Goal: Task Accomplishment & Management: Complete application form

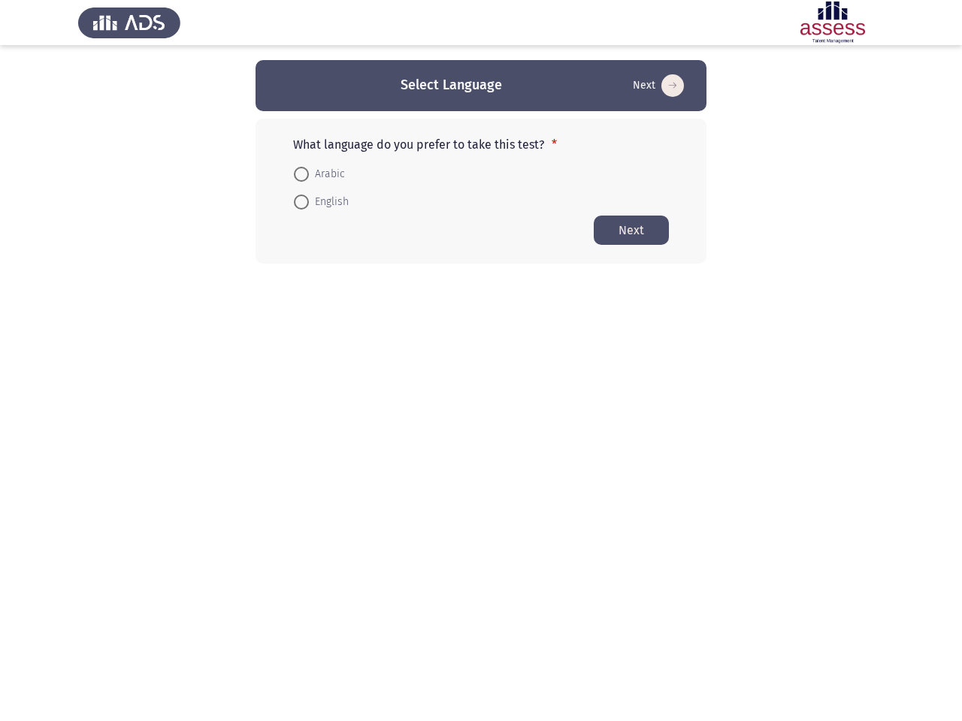
click at [481, 162] on form "Arabic English" at bounding box center [481, 187] width 376 height 56
click at [657, 86] on button "Next" at bounding box center [658, 86] width 60 height 24
click at [319, 174] on span "Arabic" at bounding box center [327, 174] width 36 height 18
click at [309, 174] on input "Arabic" at bounding box center [301, 174] width 15 height 15
radio input "true"
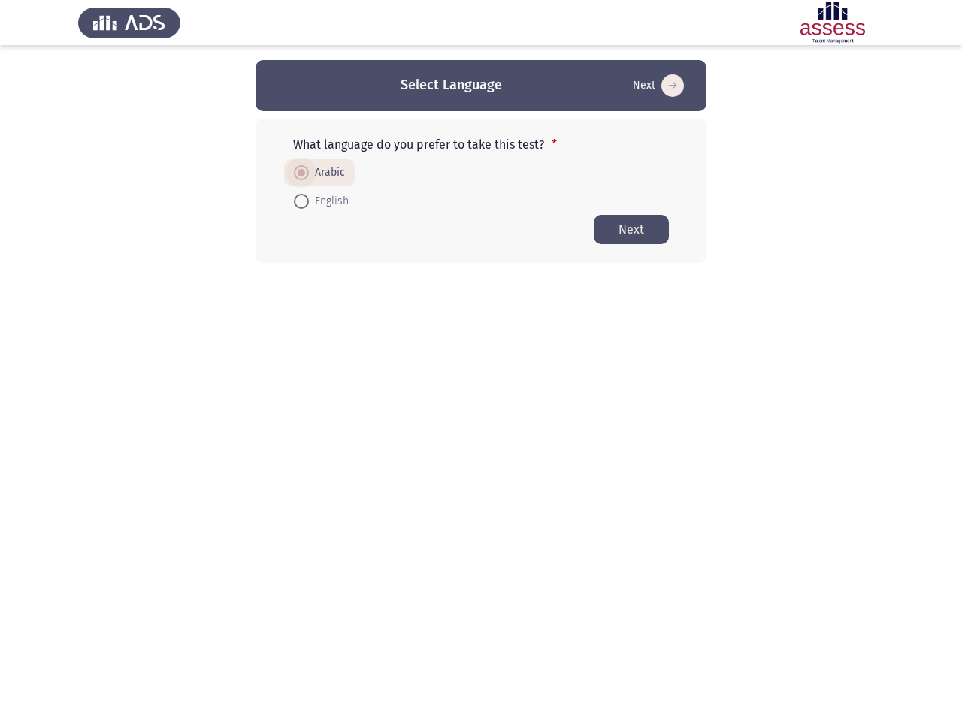
click at [321, 202] on span "English" at bounding box center [329, 201] width 40 height 18
click at [309, 202] on input "English" at bounding box center [301, 201] width 15 height 15
radio input "true"
click at [631, 230] on button "Next" at bounding box center [631, 229] width 75 height 29
